Goal: Navigation & Orientation: Find specific page/section

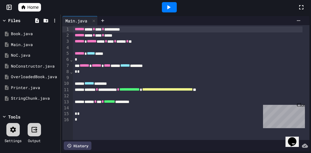
click at [22, 5] on icon at bounding box center [23, 7] width 5 height 5
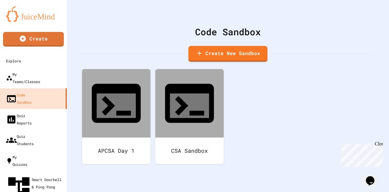
drag, startPoint x: 36, startPoint y: 0, endPoint x: 249, endPoint y: 155, distance: 262.7
click at [249, 153] on div "Code Sandbox Create New Sandbox APCSA Day 1 CSA Sandbox" at bounding box center [228, 96] width 322 height 192
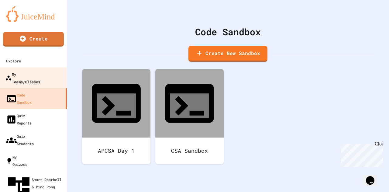
click at [30, 77] on div "My Teams/Classes" at bounding box center [22, 77] width 35 height 15
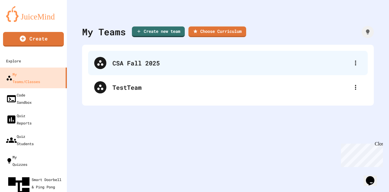
click at [114, 58] on div "CSA Fall 2025" at bounding box center [227, 63] width 279 height 24
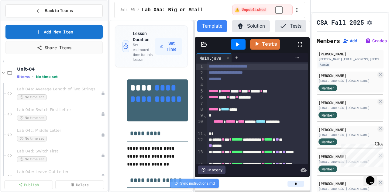
scroll to position [373, 0]
click at [55, 105] on div "Lab 04b: Switch First Letter No time set" at bounding box center [56, 114] width 101 height 21
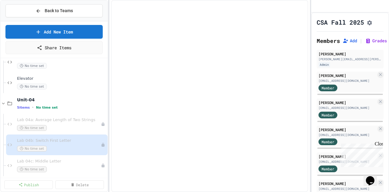
scroll to position [342, 0]
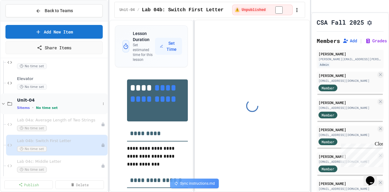
click at [2, 101] on icon at bounding box center [3, 103] width 5 height 5
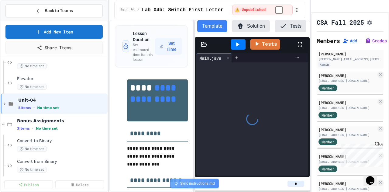
click at [2, 101] on icon at bounding box center [4, 103] width 5 height 5
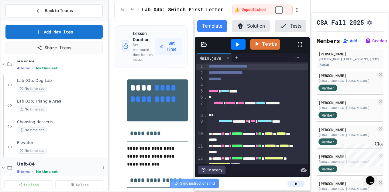
scroll to position [278, 0]
